Goal: Task Accomplishment & Management: Complete application form

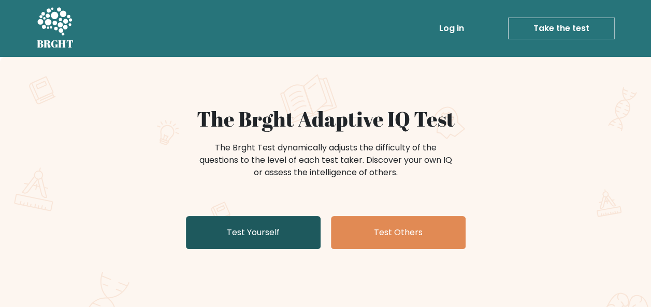
click at [292, 223] on link "Test Yourself" at bounding box center [253, 232] width 135 height 33
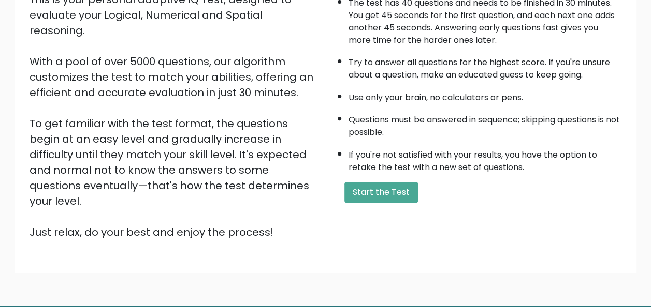
scroll to position [145, 0]
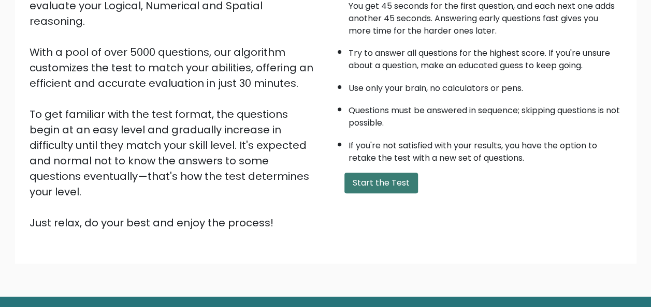
click at [381, 179] on button "Start the Test" at bounding box center [380, 183] width 73 height 21
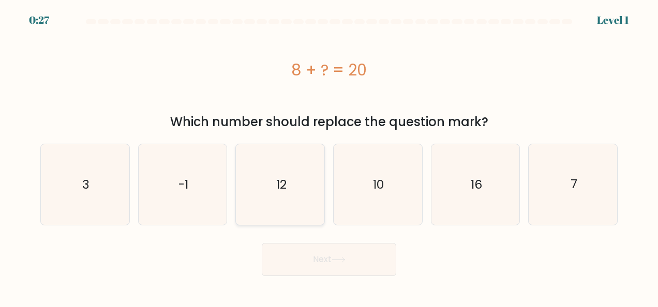
click at [263, 176] on icon "12" at bounding box center [280, 184] width 81 height 81
click at [329, 156] on input "c. 12" at bounding box center [329, 155] width 1 height 3
radio input "true"
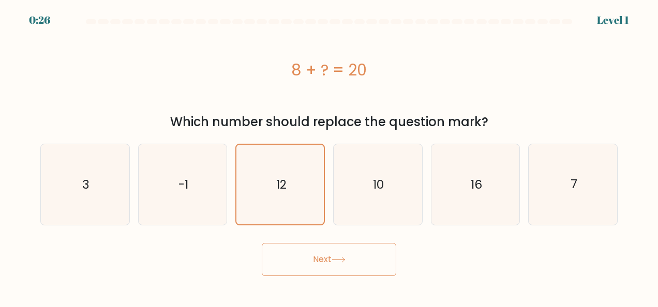
click at [320, 249] on button "Next" at bounding box center [329, 259] width 135 height 33
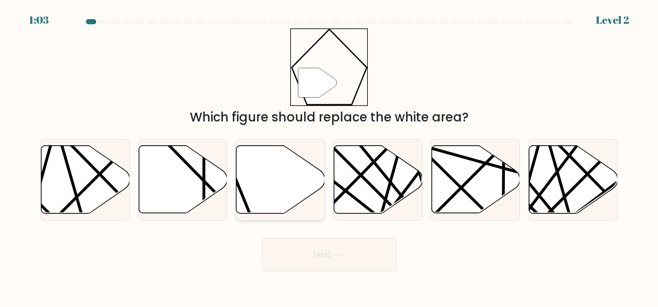
click at [258, 176] on icon at bounding box center [281, 180] width 88 height 68
click at [329, 156] on input "c." at bounding box center [329, 155] width 1 height 3
radio input "true"
click at [318, 254] on button "Next" at bounding box center [329, 255] width 135 height 33
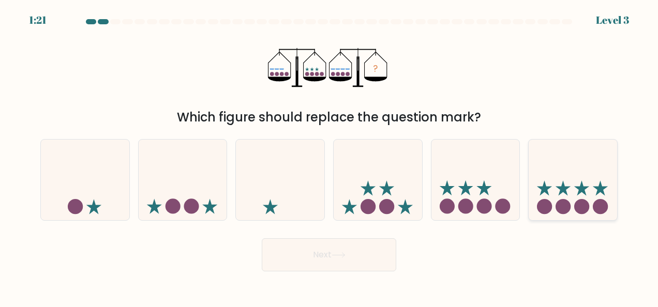
click at [577, 195] on icon at bounding box center [573, 179] width 88 height 73
click at [330, 156] on input "f." at bounding box center [329, 155] width 1 height 3
radio input "true"
click at [320, 260] on button "Next" at bounding box center [329, 255] width 135 height 33
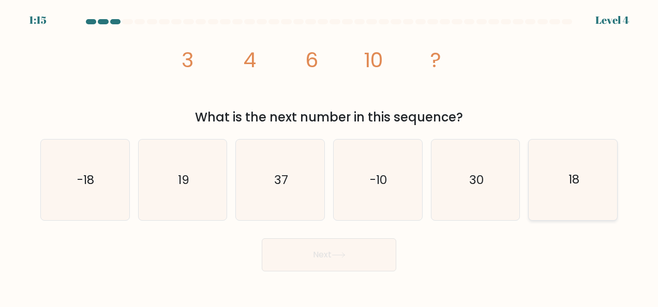
click at [593, 173] on icon "18" at bounding box center [573, 180] width 81 height 81
click at [330, 156] on input "f. 18" at bounding box center [329, 155] width 1 height 3
radio input "true"
click at [383, 247] on button "Next" at bounding box center [329, 255] width 135 height 33
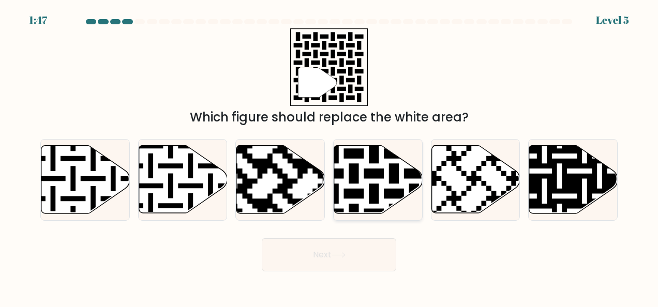
click at [379, 192] on icon at bounding box center [404, 144] width 160 height 160
click at [330, 156] on input "d." at bounding box center [329, 155] width 1 height 3
radio input "true"
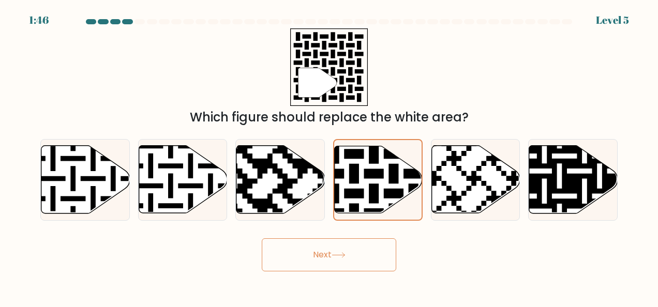
click at [365, 264] on button "Next" at bounding box center [329, 255] width 135 height 33
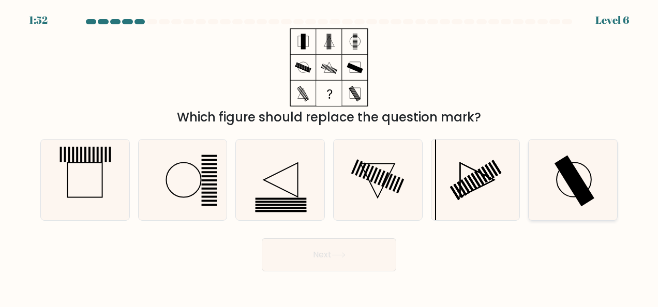
click at [572, 179] on rect at bounding box center [575, 181] width 40 height 51
click at [330, 156] on input "f." at bounding box center [329, 155] width 1 height 3
radio input "true"
click at [572, 179] on rect at bounding box center [574, 181] width 39 height 51
click at [330, 156] on input "f." at bounding box center [329, 155] width 1 height 3
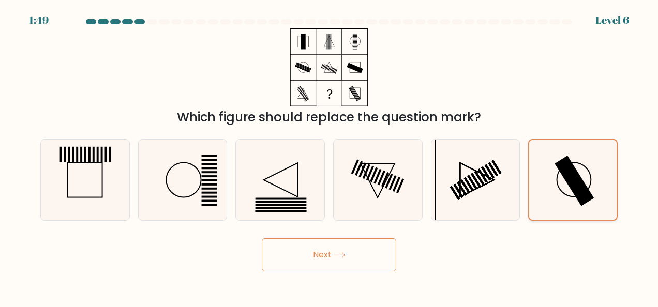
click at [572, 179] on rect at bounding box center [574, 181] width 39 height 51
click at [330, 156] on input "f." at bounding box center [329, 155] width 1 height 3
click at [572, 187] on rect at bounding box center [574, 181] width 39 height 51
click at [330, 156] on input "f." at bounding box center [329, 155] width 1 height 3
click at [339, 252] on button "Next" at bounding box center [329, 255] width 135 height 33
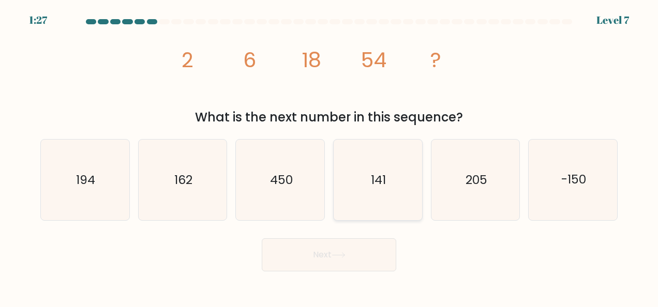
click at [390, 206] on icon "141" at bounding box center [377, 180] width 81 height 81
click at [330, 156] on input "d. 141" at bounding box center [329, 155] width 1 height 3
radio input "true"
click at [342, 247] on button "Next" at bounding box center [329, 255] width 135 height 33
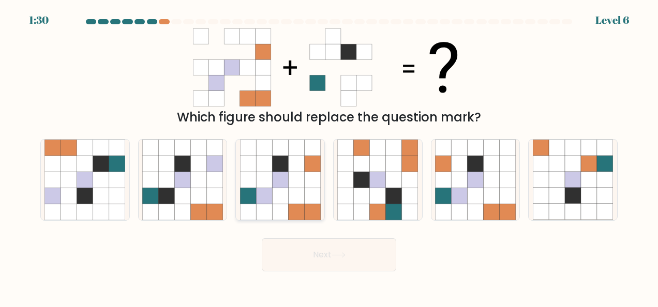
click at [282, 187] on icon at bounding box center [280, 180] width 16 height 16
click at [329, 156] on input "c." at bounding box center [329, 155] width 1 height 3
radio input "true"
click at [309, 273] on body "1:29 Level 6" at bounding box center [329, 153] width 658 height 307
click at [346, 250] on button "Next" at bounding box center [329, 255] width 135 height 33
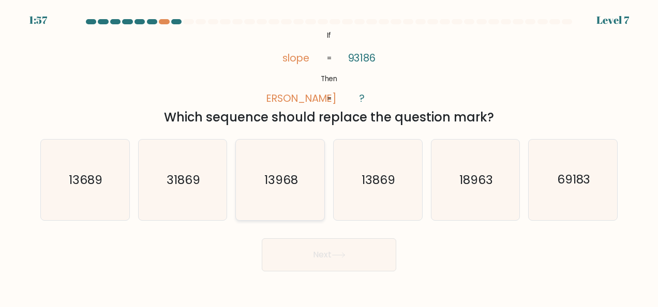
click at [272, 191] on icon "13968" at bounding box center [280, 180] width 81 height 81
click at [329, 156] on input "c. 13968" at bounding box center [329, 155] width 1 height 3
radio input "true"
click at [292, 261] on button "Next" at bounding box center [329, 255] width 135 height 33
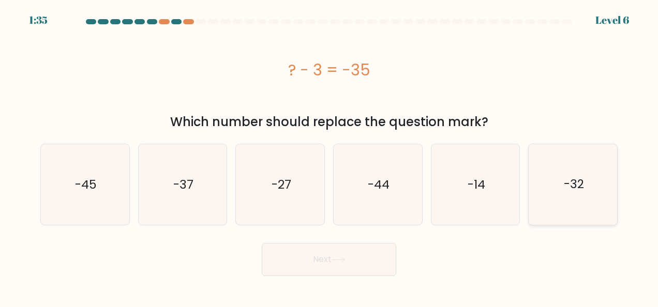
click at [537, 169] on icon "-32" at bounding box center [573, 184] width 81 height 81
click at [330, 156] on input "f. -32" at bounding box center [329, 155] width 1 height 3
radio input "true"
click at [339, 251] on button "Next" at bounding box center [329, 259] width 135 height 33
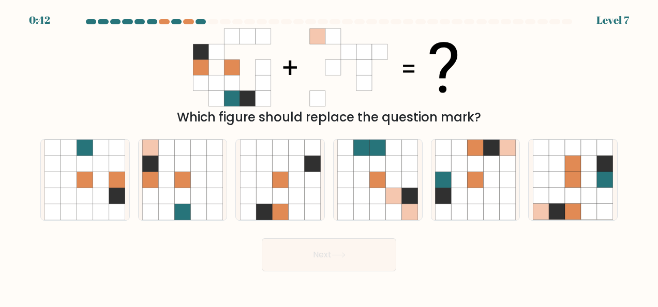
click at [368, 79] on icon at bounding box center [365, 83] width 16 height 16
click at [191, 187] on icon at bounding box center [198, 180] width 16 height 16
click at [329, 156] on input "b." at bounding box center [329, 155] width 1 height 3
radio input "true"
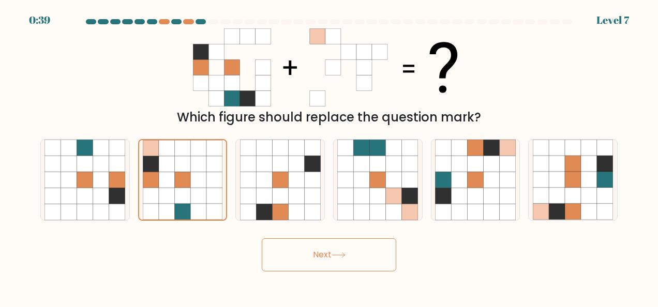
click at [314, 252] on button "Next" at bounding box center [329, 255] width 135 height 33
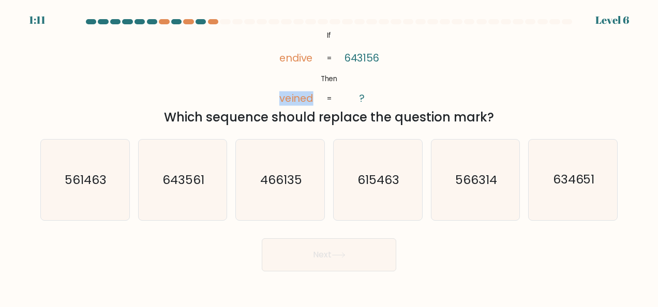
drag, startPoint x: 313, startPoint y: 96, endPoint x: 279, endPoint y: 93, distance: 33.3
click at [279, 93] on tspan "veined" at bounding box center [296, 99] width 34 height 14
copy tspan "veined"
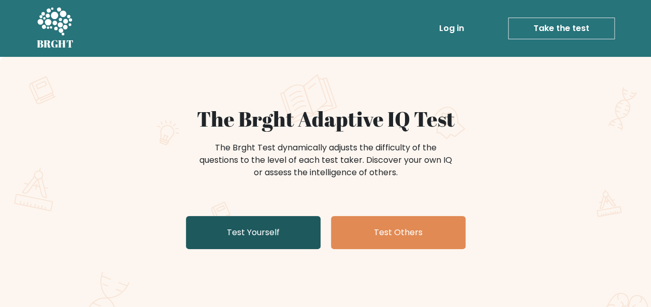
click at [271, 225] on link "Test Yourself" at bounding box center [253, 232] width 135 height 33
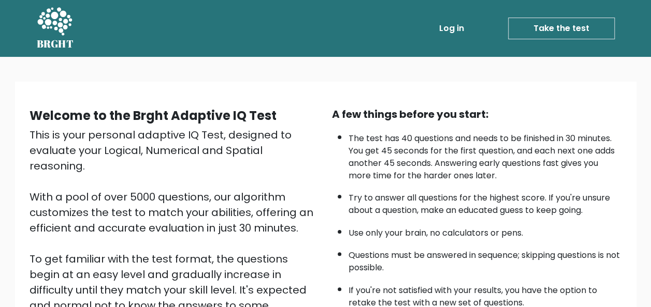
scroll to position [167, 0]
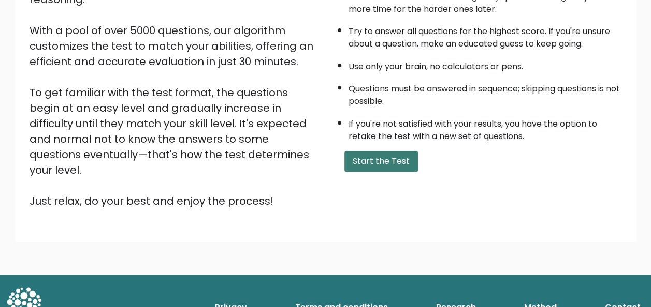
click at [399, 155] on button "Start the Test" at bounding box center [380, 161] width 73 height 21
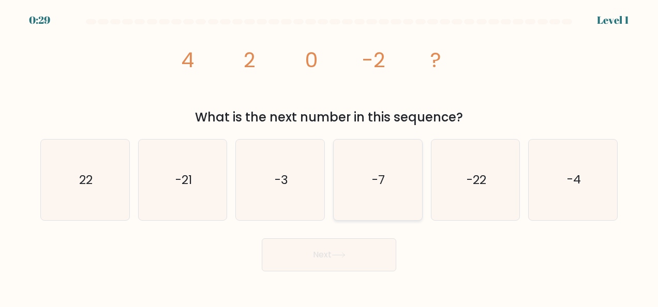
click at [376, 165] on icon "-7" at bounding box center [377, 180] width 81 height 81
click at [330, 156] on input "d. -7" at bounding box center [329, 155] width 1 height 3
radio input "true"
click at [342, 247] on button "Next" at bounding box center [329, 255] width 135 height 33
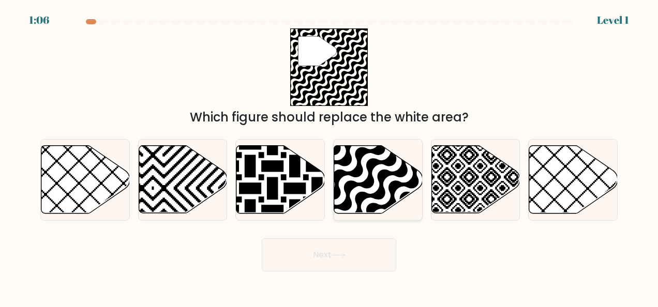
click at [375, 186] on icon at bounding box center [378, 180] width 88 height 68
click at [330, 156] on input "d." at bounding box center [329, 155] width 1 height 3
radio input "true"
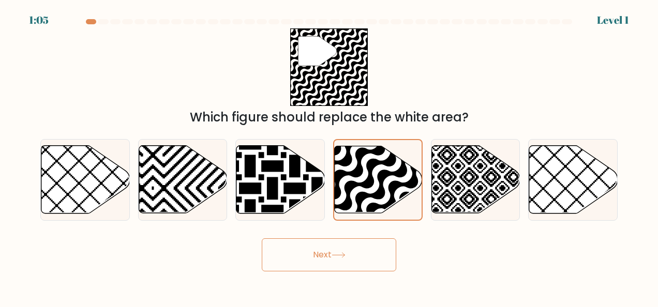
click at [350, 257] on button "Next" at bounding box center [329, 255] width 135 height 33
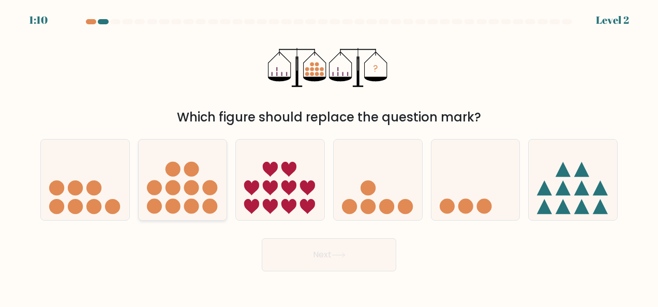
click at [178, 176] on icon at bounding box center [183, 179] width 88 height 73
click at [329, 156] on input "b." at bounding box center [329, 155] width 1 height 3
radio input "true"
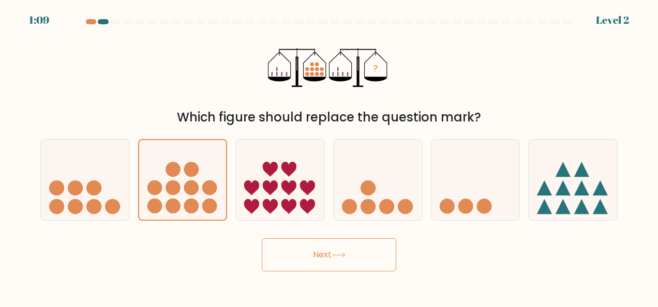
click at [299, 262] on button "Next" at bounding box center [329, 255] width 135 height 33
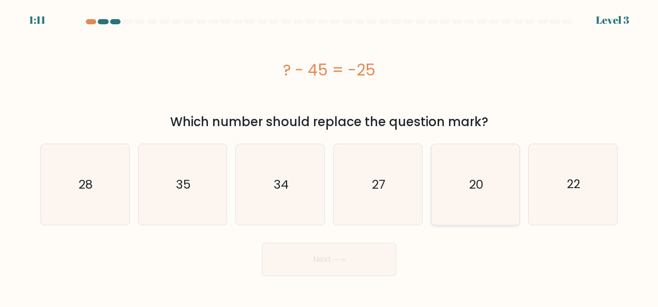
click at [504, 176] on icon "20" at bounding box center [475, 184] width 81 height 81
click at [330, 156] on input "e. 20" at bounding box center [329, 155] width 1 height 3
radio input "true"
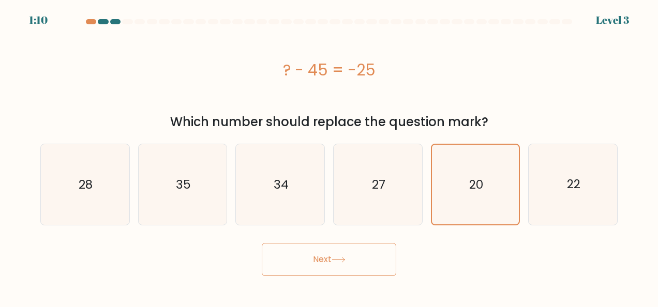
click at [368, 271] on button "Next" at bounding box center [329, 259] width 135 height 33
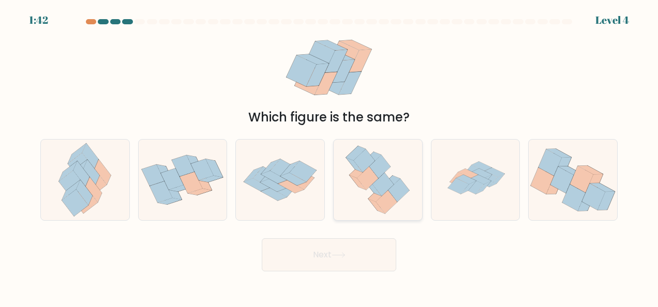
click at [387, 193] on icon at bounding box center [386, 201] width 21 height 23
click at [330, 156] on input "d." at bounding box center [329, 155] width 1 height 3
radio input "true"
click at [355, 254] on button "Next" at bounding box center [329, 255] width 135 height 33
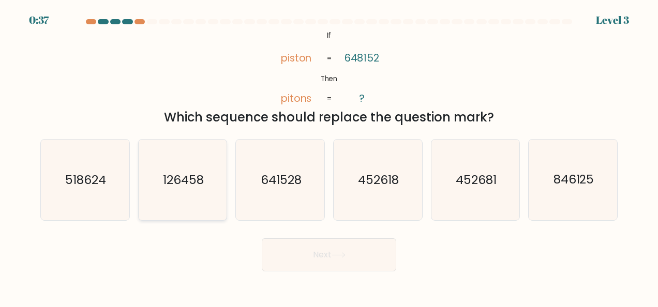
click at [181, 209] on icon "126458" at bounding box center [182, 180] width 81 height 81
click at [329, 156] on input "b. 126458" at bounding box center [329, 155] width 1 height 3
radio input "true"
click at [346, 264] on button "Next" at bounding box center [329, 255] width 135 height 33
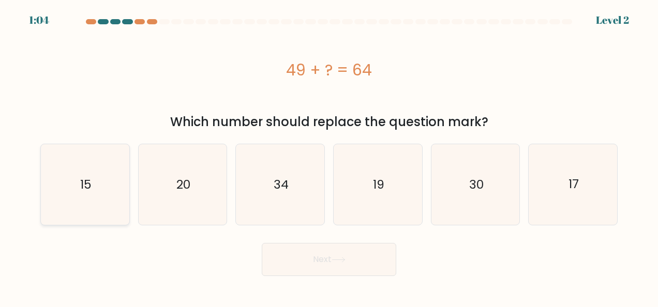
click at [77, 179] on icon "15" at bounding box center [85, 184] width 81 height 81
click at [329, 156] on input "a. 15" at bounding box center [329, 155] width 1 height 3
radio input "true"
click at [299, 265] on button "Next" at bounding box center [329, 259] width 135 height 33
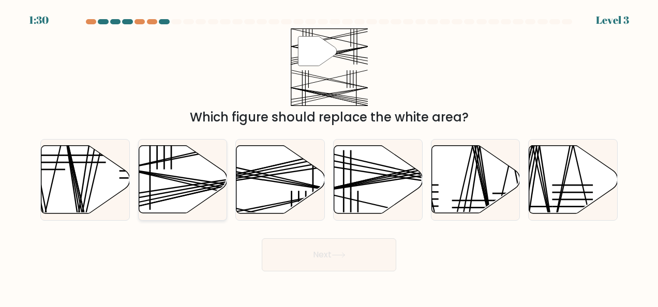
click at [163, 184] on icon at bounding box center [183, 180] width 88 height 68
click at [329, 156] on input "b." at bounding box center [329, 155] width 1 height 3
radio input "true"
click at [297, 256] on button "Next" at bounding box center [329, 255] width 135 height 33
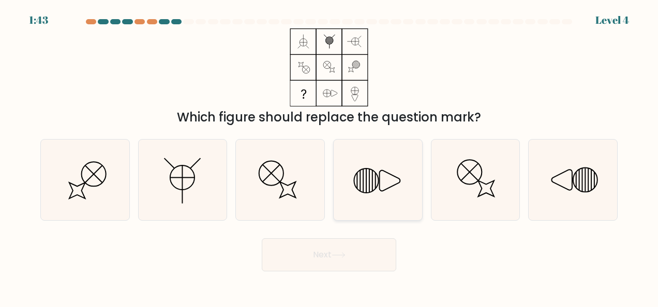
click at [396, 186] on icon at bounding box center [377, 180] width 81 height 81
click at [330, 156] on input "d." at bounding box center [329, 155] width 1 height 3
radio input "true"
click at [354, 254] on button "Next" at bounding box center [329, 255] width 135 height 33
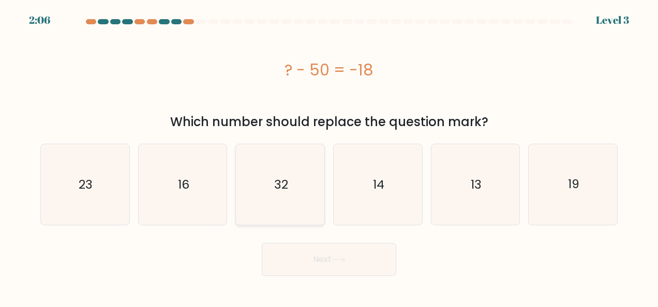
click at [309, 193] on icon "32" at bounding box center [280, 184] width 81 height 81
click at [329, 156] on input "c. 32" at bounding box center [329, 155] width 1 height 3
radio input "true"
click at [331, 254] on button "Next" at bounding box center [329, 259] width 135 height 33
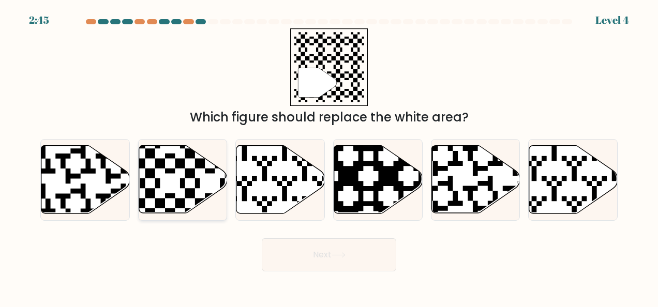
click at [196, 195] on icon at bounding box center [183, 180] width 88 height 68
click at [329, 156] on input "b." at bounding box center [329, 155] width 1 height 3
radio input "true"
click at [330, 253] on button "Next" at bounding box center [329, 255] width 135 height 33
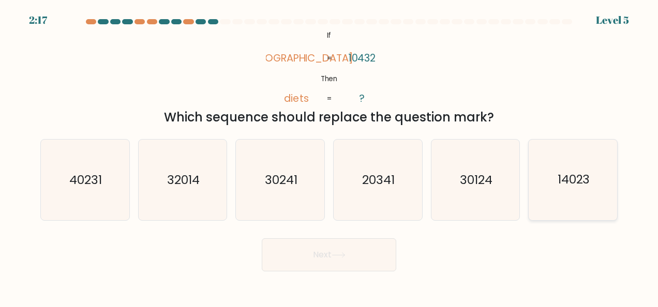
click at [572, 195] on icon "14023" at bounding box center [573, 180] width 81 height 81
click at [330, 156] on input "f. 14023" at bounding box center [329, 155] width 1 height 3
radio input "true"
click at [332, 265] on button "Next" at bounding box center [329, 255] width 135 height 33
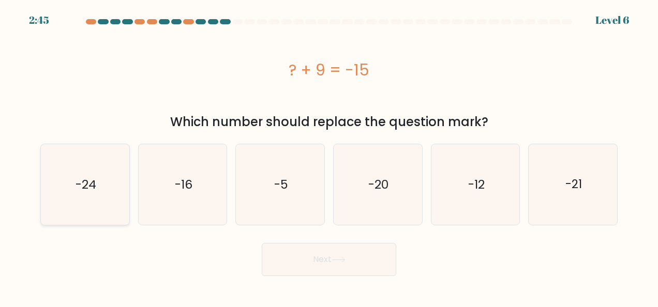
click at [98, 189] on icon "-24" at bounding box center [85, 184] width 81 height 81
click at [329, 156] on input "a. -24" at bounding box center [329, 155] width 1 height 3
radio input "true"
click at [345, 271] on button "Next" at bounding box center [329, 259] width 135 height 33
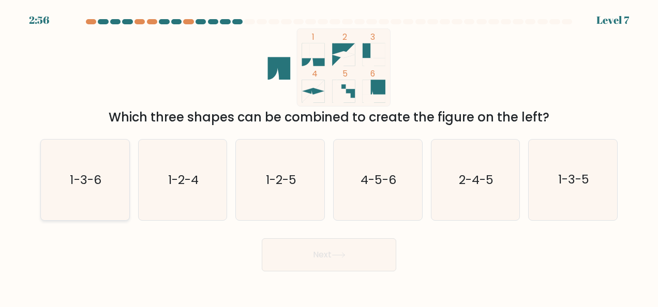
click at [108, 174] on icon "1-3-6" at bounding box center [85, 180] width 81 height 81
click at [329, 156] on input "a. 1-3-6" at bounding box center [329, 155] width 1 height 3
radio input "true"
click at [309, 255] on button "Next" at bounding box center [329, 255] width 135 height 33
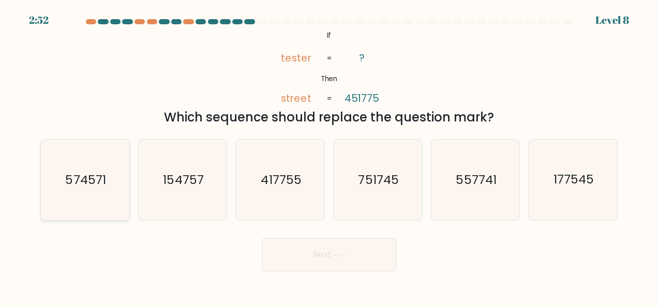
click at [101, 188] on icon "574571" at bounding box center [85, 180] width 81 height 81
click at [329, 156] on input "a. 574571" at bounding box center [329, 155] width 1 height 3
radio input "true"
click at [308, 255] on button "Next" at bounding box center [329, 255] width 135 height 33
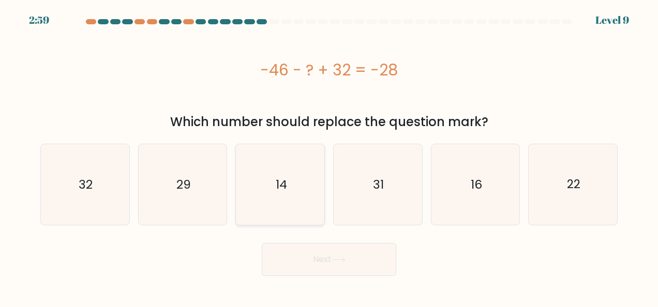
click at [278, 193] on text "14" at bounding box center [280, 184] width 11 height 17
click at [329, 156] on input "c. 14" at bounding box center [329, 155] width 1 height 3
radio input "true"
click at [341, 262] on icon at bounding box center [339, 260] width 14 height 6
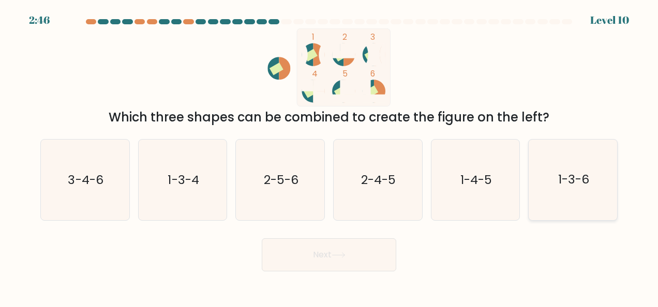
click at [565, 183] on text "1-3-6" at bounding box center [573, 180] width 31 height 17
click at [330, 156] on input "f. 1-3-6" at bounding box center [329, 155] width 1 height 3
radio input "true"
click at [366, 256] on button "Next" at bounding box center [329, 255] width 135 height 33
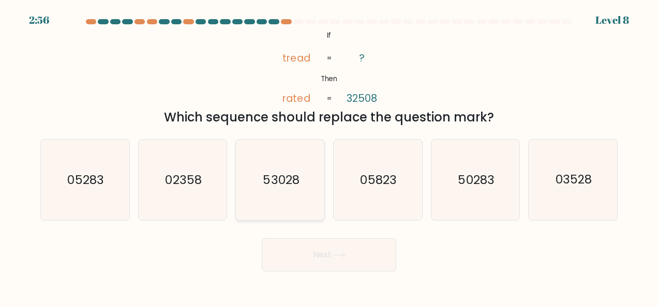
click at [298, 188] on text "53028" at bounding box center [281, 180] width 36 height 17
click at [329, 156] on input "c. 53028" at bounding box center [329, 155] width 1 height 3
radio input "true"
click at [321, 258] on button "Next" at bounding box center [329, 255] width 135 height 33
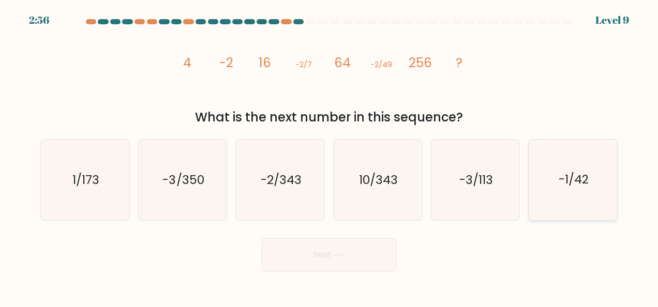
click at [571, 187] on text "-1/42" at bounding box center [574, 180] width 30 height 17
click at [330, 156] on input "f. -1/42" at bounding box center [329, 155] width 1 height 3
radio input "true"
click at [339, 257] on icon at bounding box center [339, 256] width 14 height 6
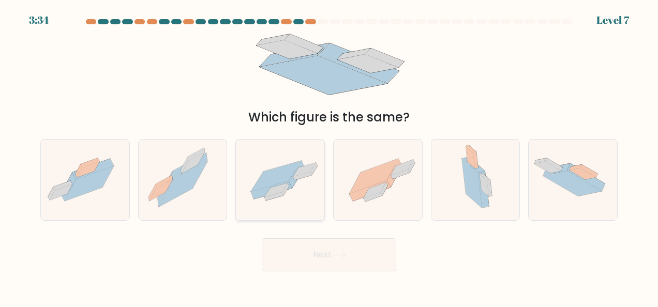
click at [293, 179] on icon at bounding box center [297, 174] width 16 height 27
click at [329, 156] on input "c." at bounding box center [329, 155] width 1 height 3
radio input "true"
click at [317, 258] on button "Next" at bounding box center [329, 255] width 135 height 33
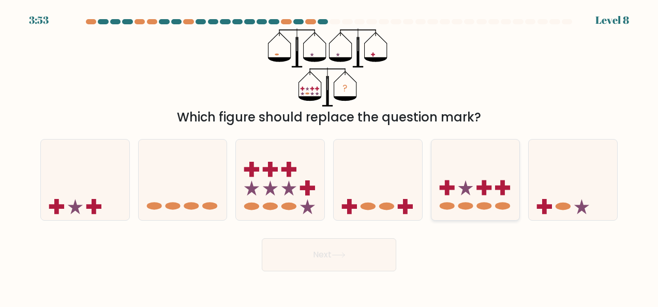
click at [481, 183] on icon at bounding box center [476, 179] width 88 height 73
click at [330, 156] on input "e." at bounding box center [329, 155] width 1 height 3
radio input "true"
click at [367, 255] on button "Next" at bounding box center [329, 255] width 135 height 33
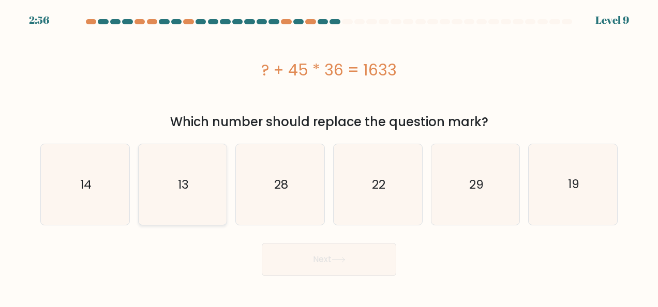
click at [203, 213] on icon "13" at bounding box center [182, 184] width 81 height 81
click at [329, 156] on input "b. 13" at bounding box center [329, 155] width 1 height 3
radio input "true"
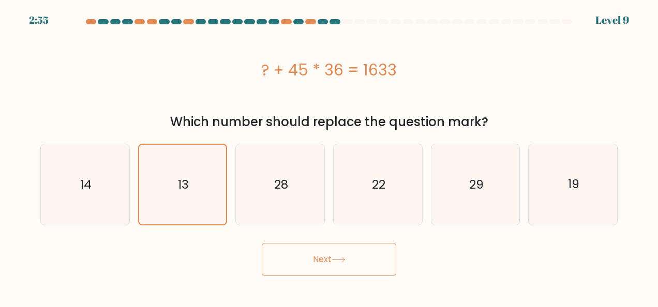
click at [318, 259] on button "Next" at bounding box center [329, 259] width 135 height 33
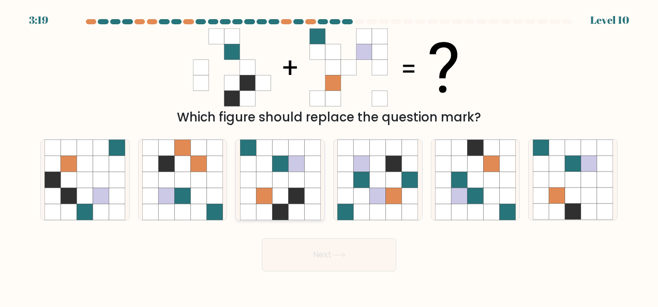
click at [278, 189] on icon at bounding box center [280, 196] width 16 height 16
click at [329, 156] on input "c." at bounding box center [329, 155] width 1 height 3
radio input "true"
click at [345, 262] on button "Next" at bounding box center [329, 255] width 135 height 33
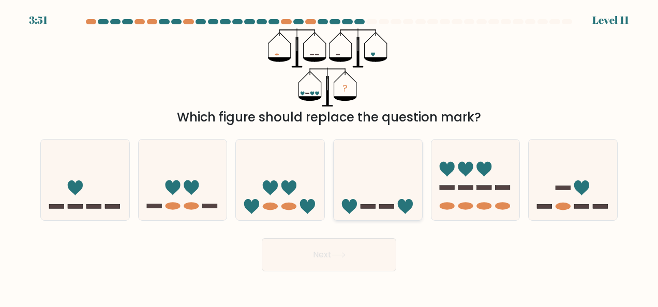
click at [375, 187] on icon at bounding box center [378, 179] width 88 height 73
click at [330, 156] on input "d." at bounding box center [329, 155] width 1 height 3
radio input "true"
click at [343, 260] on button "Next" at bounding box center [329, 255] width 135 height 33
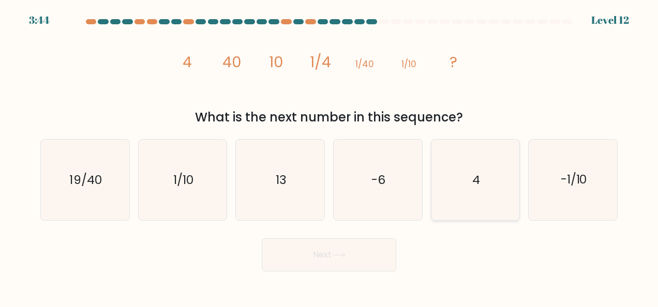
click at [476, 185] on text "4" at bounding box center [477, 180] width 8 height 17
click at [330, 156] on input "e. 4" at bounding box center [329, 155] width 1 height 3
radio input "true"
click at [342, 262] on button "Next" at bounding box center [329, 255] width 135 height 33
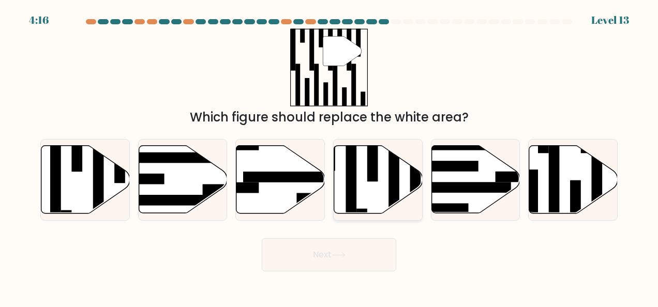
click at [375, 183] on icon at bounding box center [378, 180] width 88 height 68
click at [330, 156] on input "d." at bounding box center [329, 155] width 1 height 3
radio input "true"
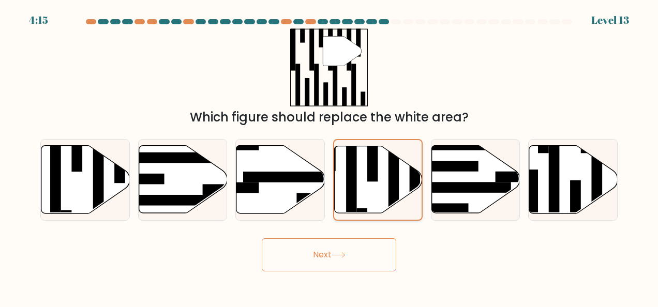
click at [375, 183] on icon at bounding box center [378, 179] width 87 height 67
click at [330, 156] on input "d." at bounding box center [329, 155] width 1 height 3
click at [384, 190] on icon at bounding box center [378, 179] width 87 height 67
click at [330, 156] on input "d." at bounding box center [329, 155] width 1 height 3
click at [384, 190] on icon at bounding box center [378, 179] width 87 height 67
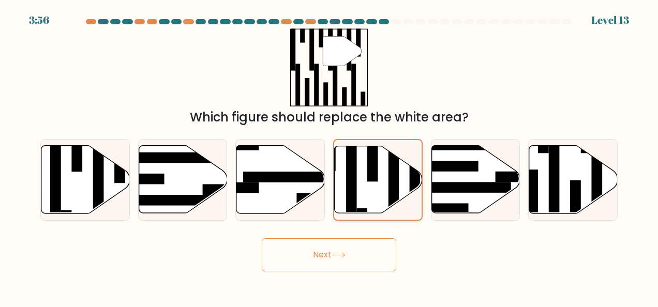
click at [330, 156] on input "d." at bounding box center [329, 155] width 1 height 3
click at [384, 190] on icon at bounding box center [378, 179] width 87 height 67
click at [330, 156] on input "d." at bounding box center [329, 155] width 1 height 3
click at [384, 190] on icon at bounding box center [378, 179] width 87 height 67
click at [330, 156] on input "d." at bounding box center [329, 155] width 1 height 3
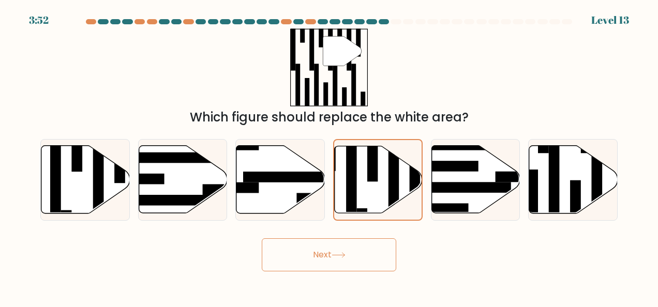
click at [365, 264] on button "Next" at bounding box center [329, 255] width 135 height 33
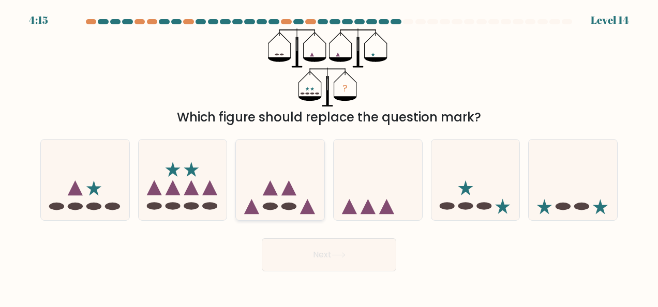
click at [284, 200] on icon at bounding box center [280, 179] width 88 height 73
click at [329, 156] on input "c." at bounding box center [329, 155] width 1 height 3
radio input "true"
click at [308, 249] on button "Next" at bounding box center [329, 255] width 135 height 33
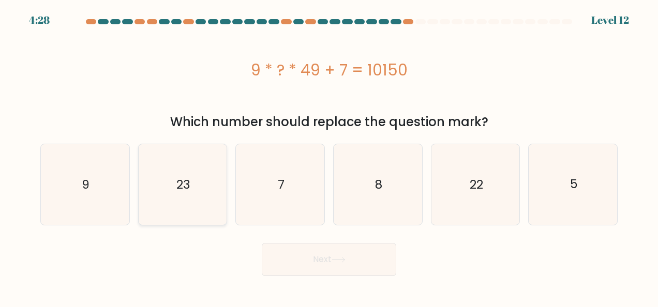
click at [175, 174] on icon "23" at bounding box center [182, 184] width 81 height 81
click at [329, 156] on input "b. 23" at bounding box center [329, 155] width 1 height 3
radio input "true"
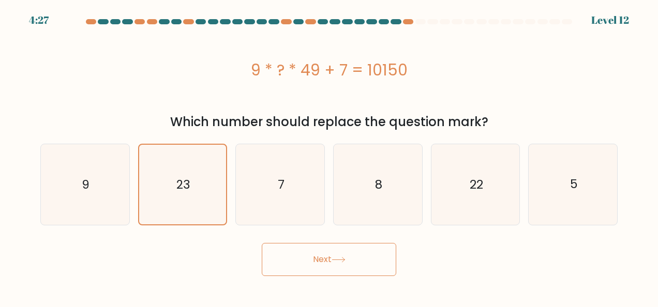
click at [298, 264] on button "Next" at bounding box center [329, 259] width 135 height 33
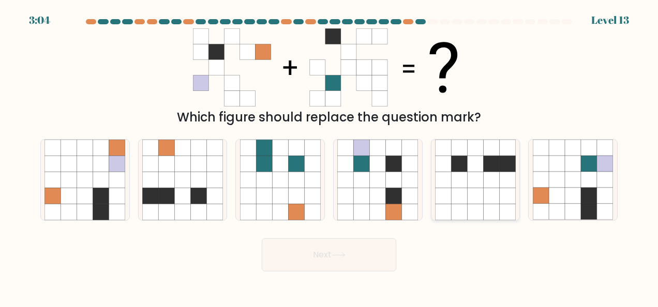
click at [469, 188] on icon at bounding box center [475, 196] width 16 height 16
click at [330, 156] on input "e." at bounding box center [329, 155] width 1 height 3
radio input "true"
click at [466, 172] on icon at bounding box center [460, 180] width 16 height 16
click at [330, 156] on input "e." at bounding box center [329, 155] width 1 height 3
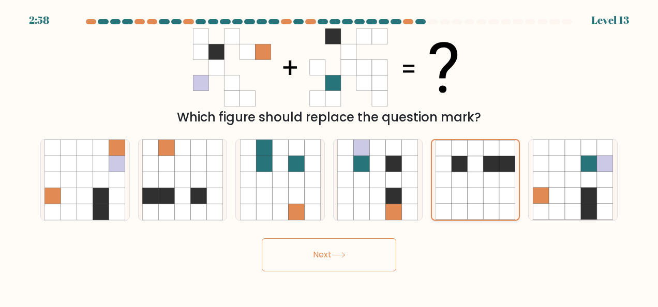
click at [466, 172] on icon at bounding box center [460, 180] width 16 height 16
click at [330, 156] on input "e." at bounding box center [329, 155] width 1 height 3
click at [388, 187] on icon at bounding box center [394, 180] width 16 height 16
click at [330, 156] on input "d." at bounding box center [329, 155] width 1 height 3
radio input "true"
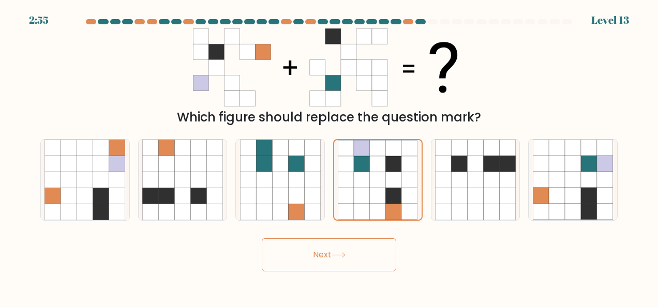
click at [346, 253] on icon at bounding box center [339, 256] width 14 height 6
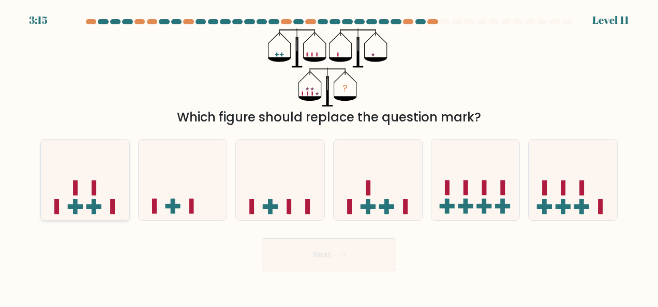
click at [73, 180] on icon at bounding box center [85, 179] width 88 height 73
click at [329, 156] on input "a." at bounding box center [329, 155] width 1 height 3
radio input "true"
click at [292, 249] on button "Next" at bounding box center [329, 255] width 135 height 33
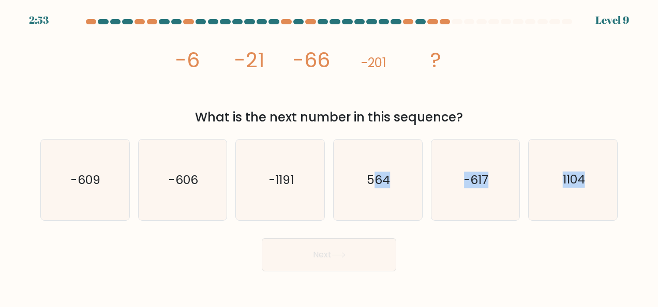
drag, startPoint x: 375, startPoint y: 189, endPoint x: 306, endPoint y: 256, distance: 95.5
click at [306, 256] on form at bounding box center [329, 145] width 658 height 253
click at [306, 256] on button "Next" at bounding box center [329, 255] width 135 height 33
click at [383, 189] on icon "564" at bounding box center [377, 180] width 81 height 81
click at [330, 156] on input "d. 564" at bounding box center [329, 155] width 1 height 3
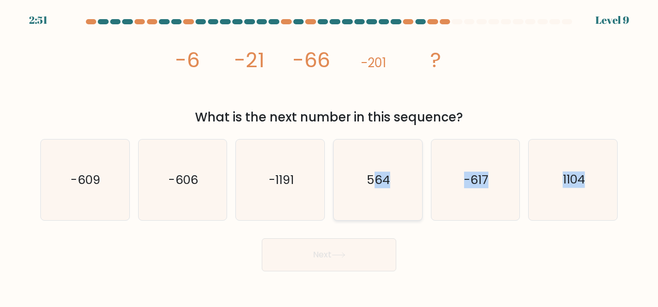
radio input "true"
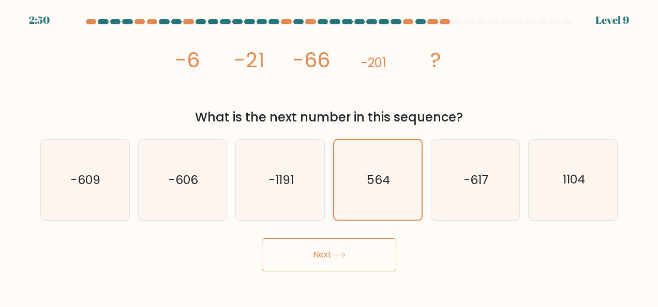
click at [352, 255] on button "Next" at bounding box center [329, 255] width 135 height 33
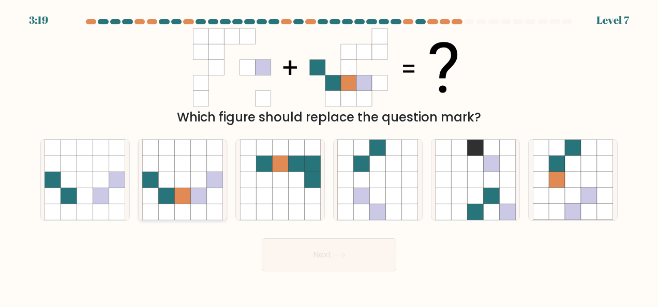
click at [195, 165] on icon at bounding box center [198, 164] width 16 height 16
click at [329, 156] on input "b." at bounding box center [329, 155] width 1 height 3
radio input "true"
click at [322, 249] on button "Next" at bounding box center [329, 255] width 135 height 33
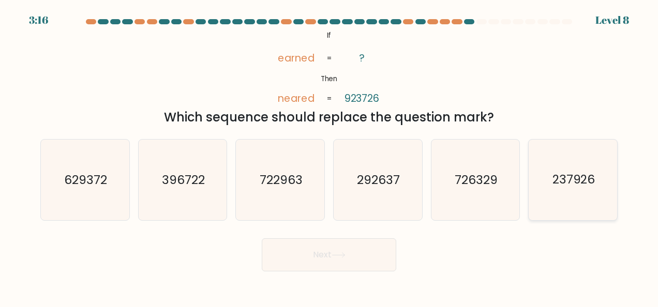
click at [557, 185] on text "237926" at bounding box center [574, 180] width 43 height 17
click at [330, 156] on input "f. 237926" at bounding box center [329, 155] width 1 height 3
radio input "true"
click at [350, 259] on button "Next" at bounding box center [329, 255] width 135 height 33
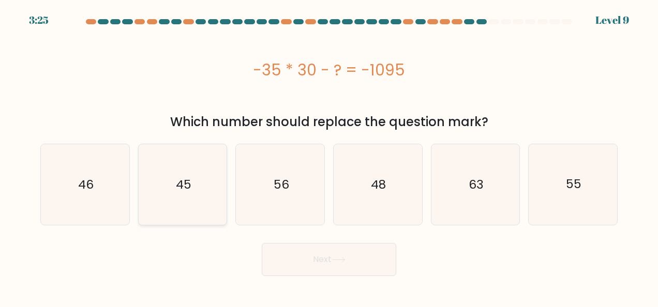
click at [186, 199] on icon "45" at bounding box center [182, 184] width 81 height 81
click at [329, 156] on input "b. 45" at bounding box center [329, 155] width 1 height 3
radio input "true"
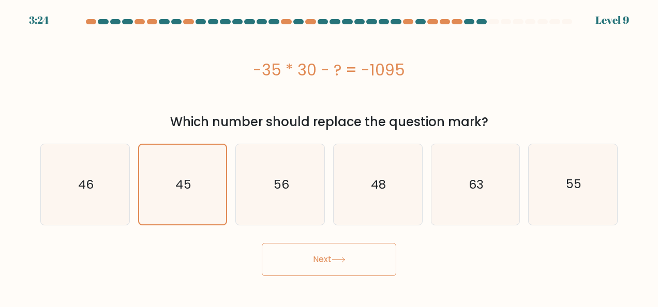
click at [302, 255] on button "Next" at bounding box center [329, 259] width 135 height 33
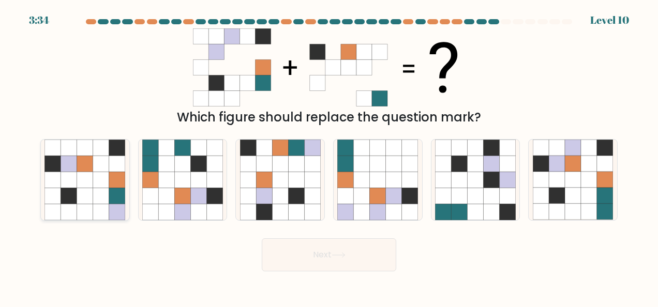
click at [68, 191] on icon at bounding box center [69, 196] width 16 height 16
click at [329, 156] on input "a." at bounding box center [329, 155] width 1 height 3
radio input "true"
click at [316, 263] on button "Next" at bounding box center [329, 255] width 135 height 33
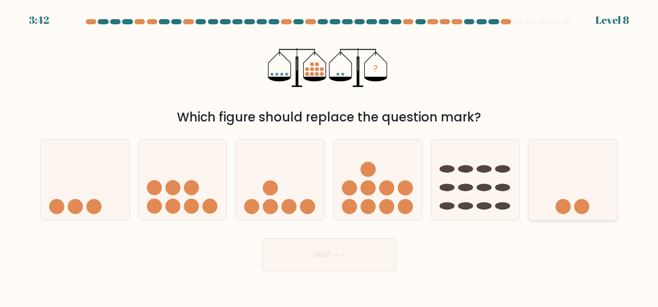
click at [558, 202] on circle at bounding box center [563, 206] width 15 height 15
click at [330, 156] on input "f." at bounding box center [329, 155] width 1 height 3
radio input "true"
click at [374, 264] on button "Next" at bounding box center [329, 255] width 135 height 33
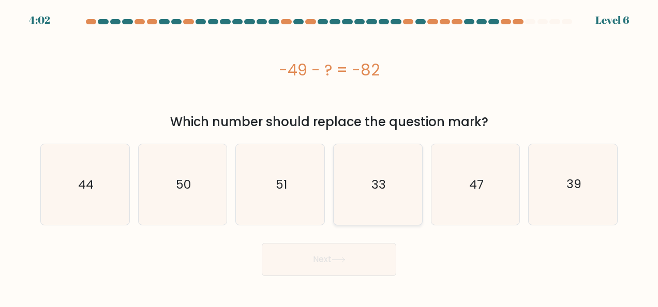
click at [390, 198] on icon "33" at bounding box center [377, 184] width 81 height 81
click at [330, 156] on input "d. 33" at bounding box center [329, 155] width 1 height 3
radio input "true"
click at [346, 262] on icon at bounding box center [339, 260] width 14 height 6
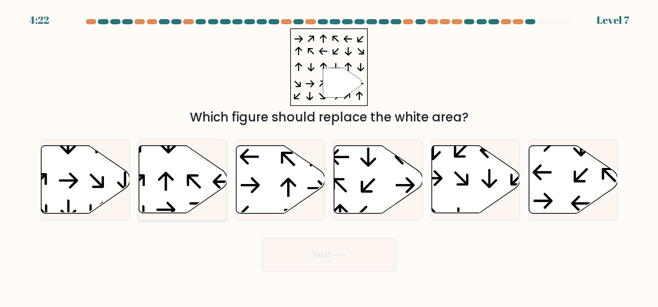
click at [185, 174] on icon at bounding box center [183, 180] width 88 height 68
click at [329, 156] on input "b." at bounding box center [329, 155] width 1 height 3
radio input "true"
click at [322, 257] on button "Next" at bounding box center [329, 255] width 135 height 33
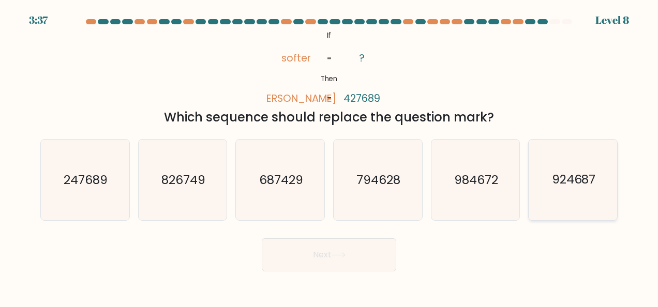
click at [563, 181] on text "924687" at bounding box center [574, 180] width 44 height 17
click at [330, 156] on input "f. 924687" at bounding box center [329, 155] width 1 height 3
radio input "true"
click at [341, 256] on icon at bounding box center [339, 256] width 14 height 6
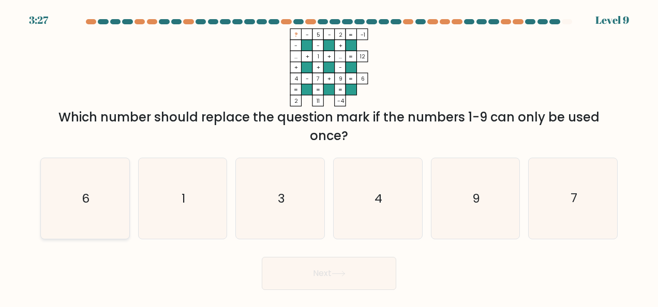
click at [109, 204] on icon "6" at bounding box center [85, 198] width 81 height 81
click at [329, 156] on input "a. 6" at bounding box center [329, 155] width 1 height 3
radio input "true"
click at [342, 270] on button "Next" at bounding box center [329, 273] width 135 height 33
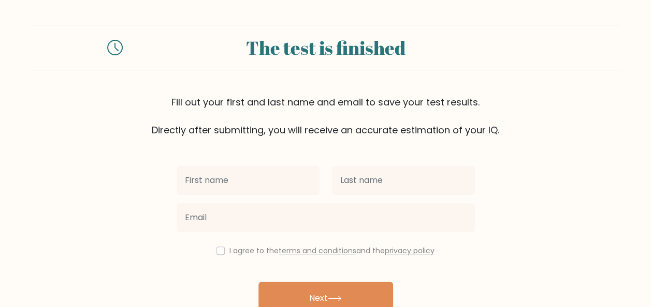
click at [299, 177] on input "text" at bounding box center [247, 180] width 143 height 29
type input "[PERSON_NAME]"
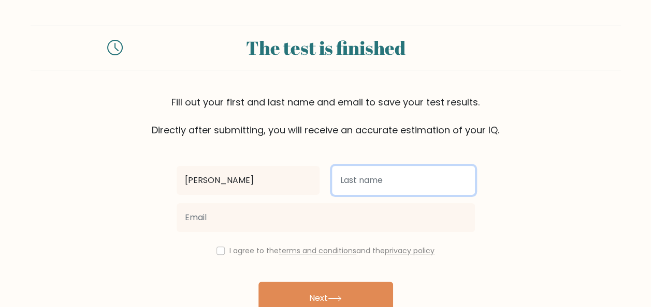
click at [386, 182] on input "text" at bounding box center [403, 180] width 143 height 29
type input "Malinao"
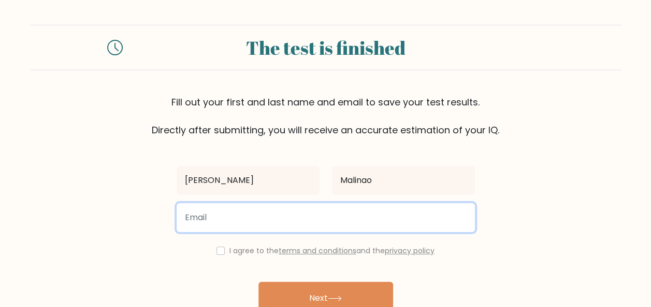
click at [295, 217] on input "email" at bounding box center [325, 217] width 298 height 29
type input "[EMAIL_ADDRESS][DOMAIN_NAME]"
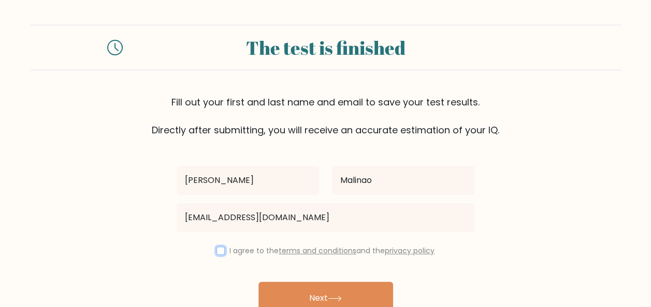
click at [219, 251] on input "checkbox" at bounding box center [220, 251] width 8 height 8
checkbox input "true"
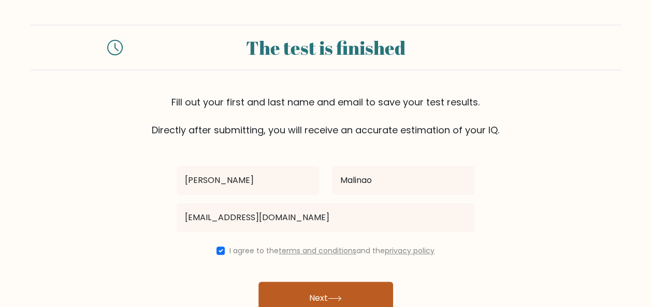
click at [324, 289] on button "Next" at bounding box center [325, 298] width 135 height 33
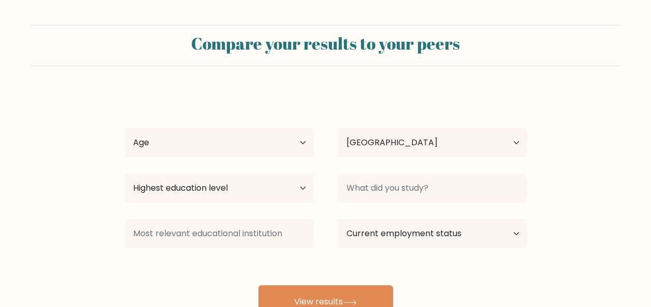
select select "PH"
click at [292, 140] on select "Age Under [DEMOGRAPHIC_DATA] [DEMOGRAPHIC_DATA] [DEMOGRAPHIC_DATA] [DEMOGRAPHIC…" at bounding box center [219, 142] width 188 height 29
select select "18_24"
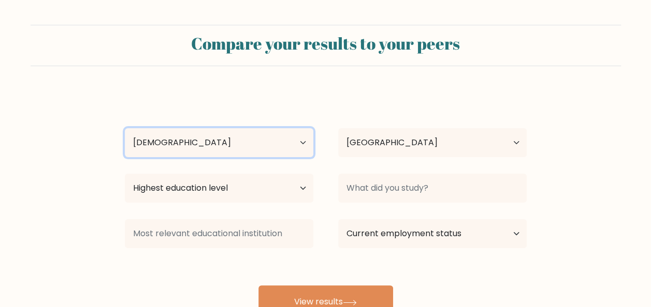
click at [125, 128] on select "Age Under 18 years old 18-24 years old 25-34 years old 35-44 years old 45-54 ye…" at bounding box center [219, 142] width 188 height 29
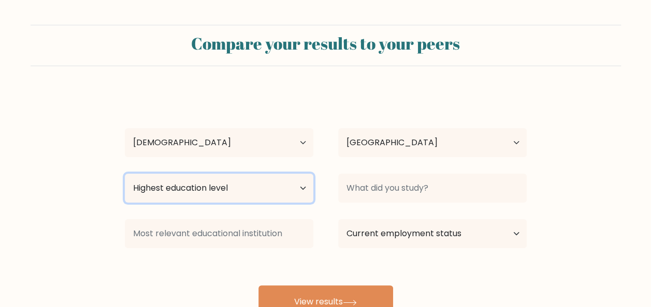
click at [281, 187] on select "Highest education level No schooling Primary Lower Secondary Upper Secondary Oc…" at bounding box center [219, 188] width 188 height 29
select select "upper_secondary"
click at [125, 174] on select "Highest education level No schooling Primary Lower Secondary Upper Secondary Oc…" at bounding box center [219, 188] width 188 height 29
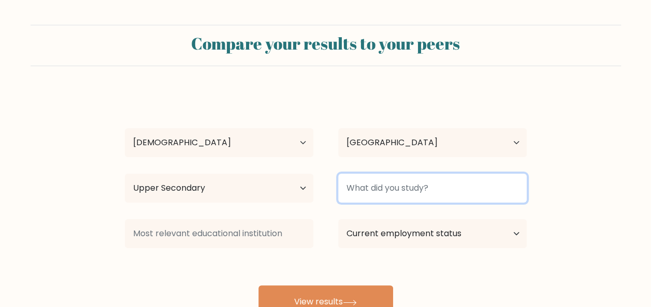
click at [371, 180] on input at bounding box center [432, 188] width 188 height 29
click at [385, 187] on input at bounding box center [432, 188] width 188 height 29
type input "STEM"
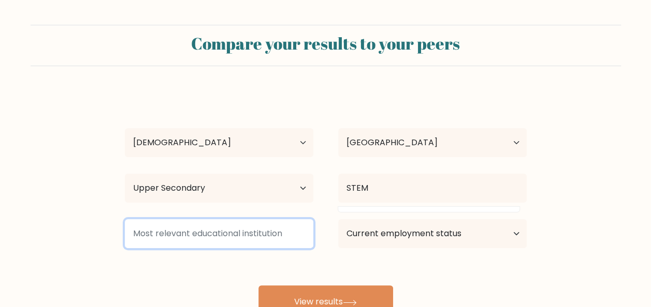
click at [271, 242] on input at bounding box center [219, 233] width 188 height 29
click at [284, 238] on input at bounding box center [219, 233] width 188 height 29
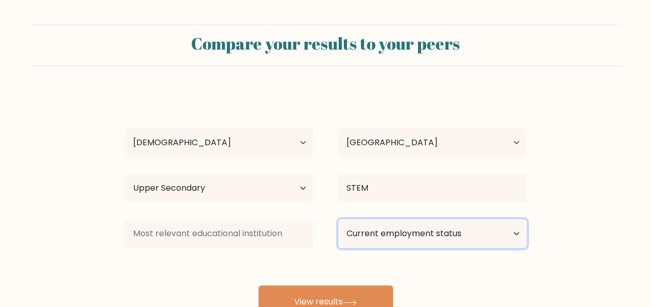
click at [406, 234] on select "Current employment status Employed Student Retired Other / prefer not to answer" at bounding box center [432, 233] width 188 height 29
select select "other"
click at [338, 219] on select "Current employment status Employed Student Retired Other / prefer not to answer" at bounding box center [432, 233] width 188 height 29
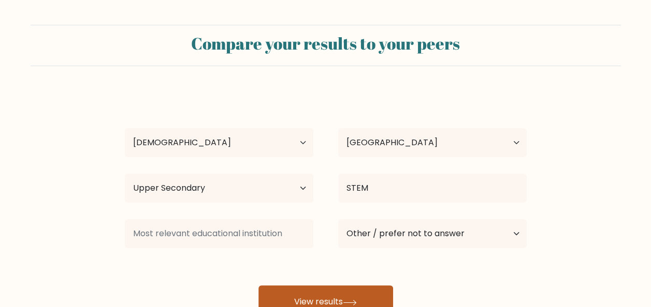
click at [341, 293] on button "View results" at bounding box center [325, 302] width 135 height 33
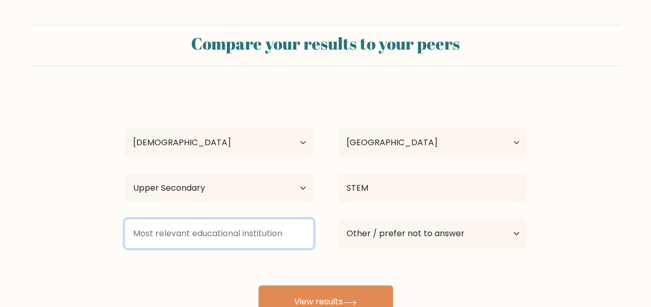
click at [249, 230] on input at bounding box center [219, 233] width 188 height 29
click at [205, 241] on input at bounding box center [219, 233] width 188 height 29
type input "M"
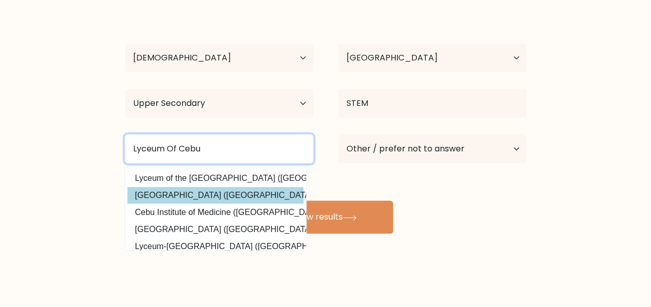
type input "Lyceum Of Cebu"
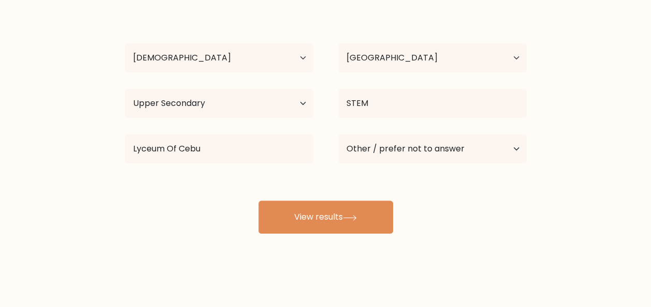
click at [234, 200] on div "Zabynah Faye Malinao Age Under 18 years old 18-24 years old 25-34 years old 35-…" at bounding box center [326, 120] width 414 height 228
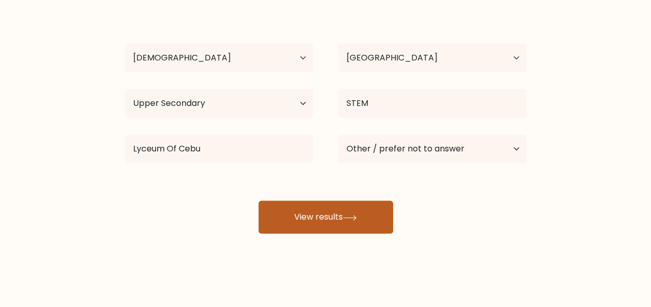
click at [366, 222] on button "View results" at bounding box center [325, 217] width 135 height 33
